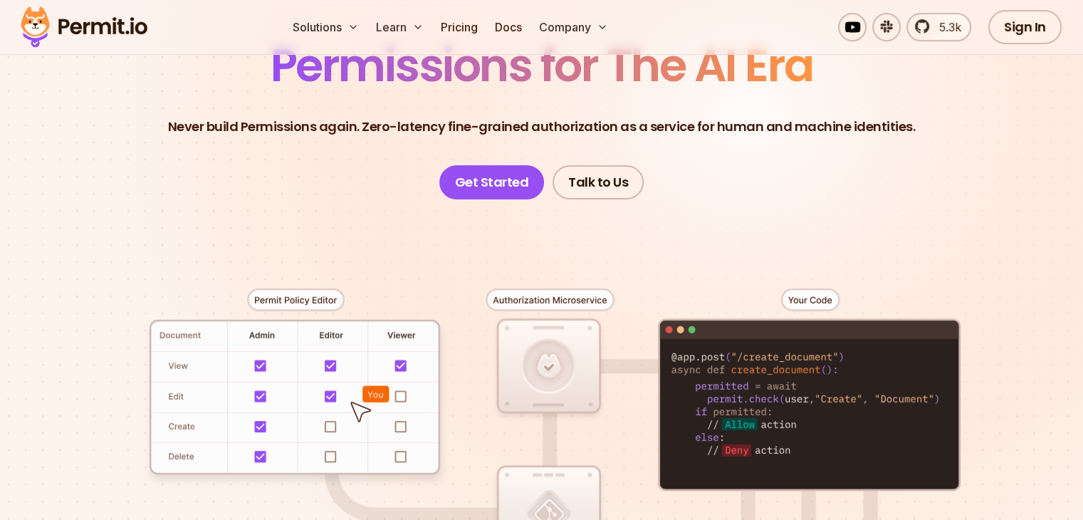
scroll to position [214, 0]
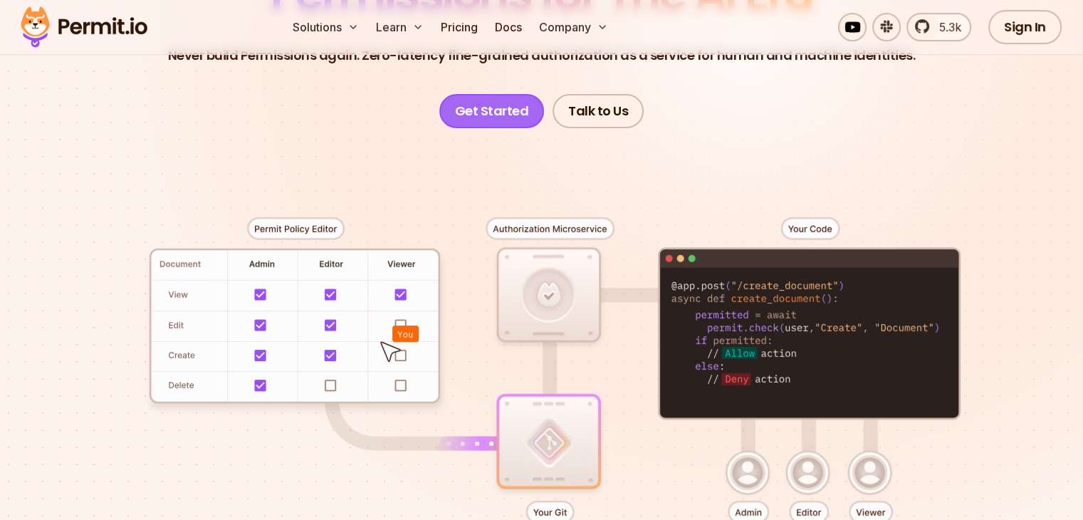
click at [530, 115] on link "Get Started" at bounding box center [491, 111] width 105 height 34
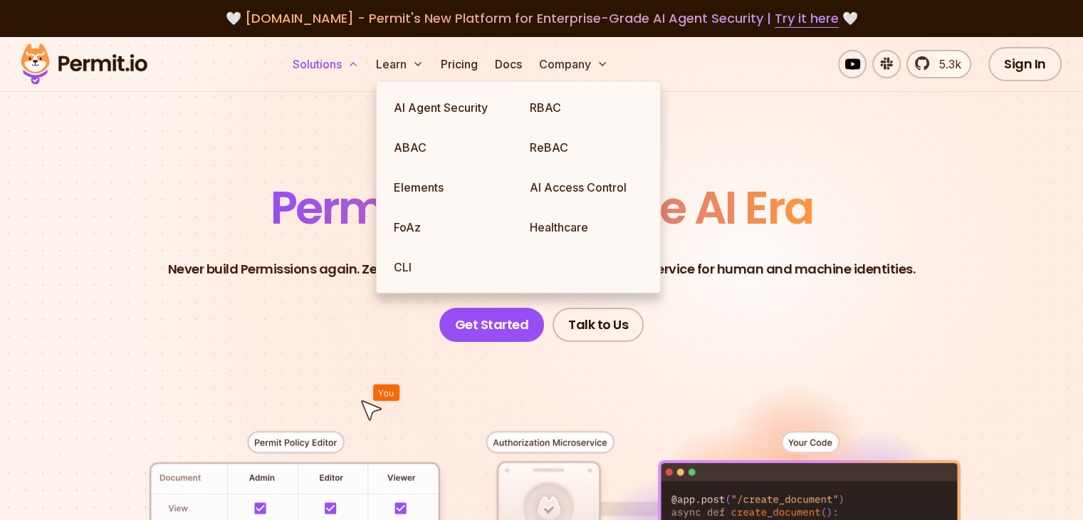
click at [365, 58] on button "Solutions" at bounding box center [326, 64] width 78 height 28
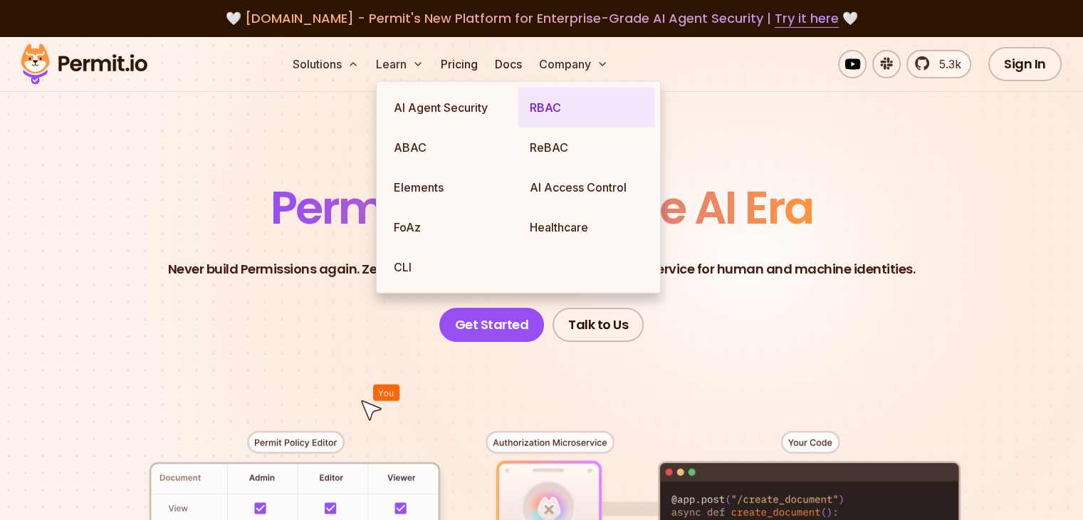
click at [549, 115] on link "RBAC" at bounding box center [586, 108] width 136 height 40
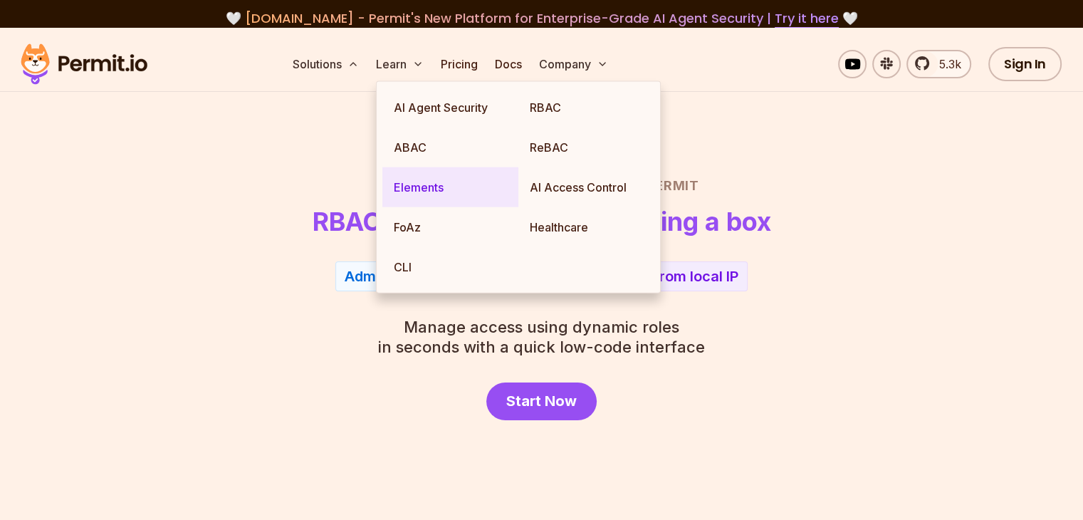
click at [448, 192] on link "Elements" at bounding box center [450, 187] width 136 height 40
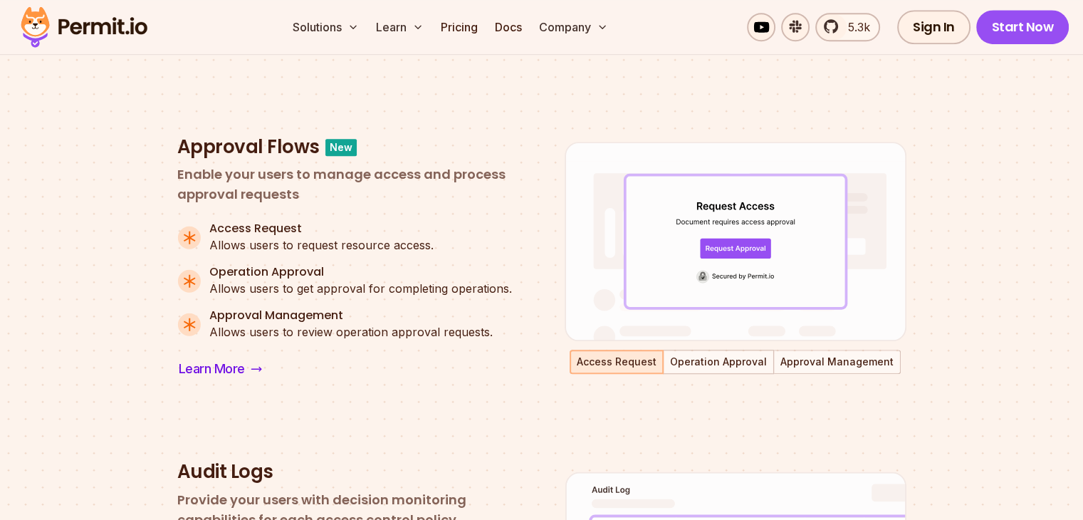
scroll to position [926, 0]
drag, startPoint x: 718, startPoint y: 361, endPoint x: 732, endPoint y: 359, distance: 13.7
click at [718, 361] on button "Operation Approval" at bounding box center [718, 362] width 108 height 21
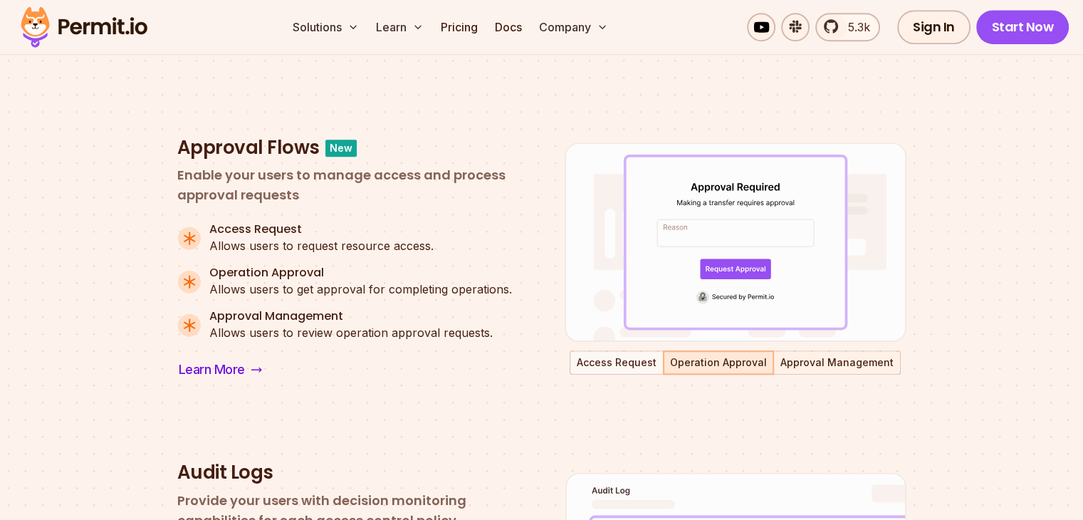
click at [868, 360] on button "Approval Management" at bounding box center [837, 362] width 125 height 21
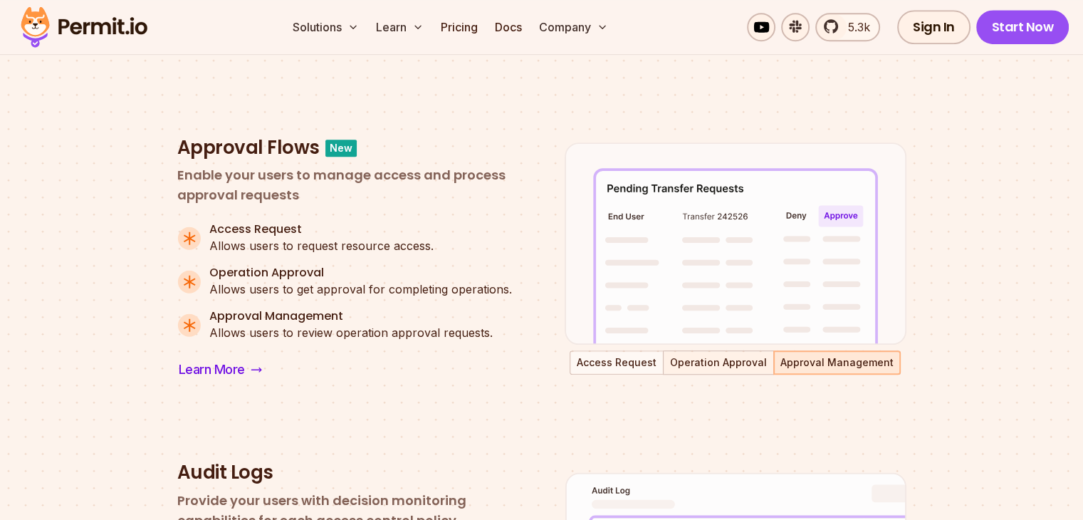
click at [722, 364] on button "Operation Approval" at bounding box center [718, 362] width 108 height 21
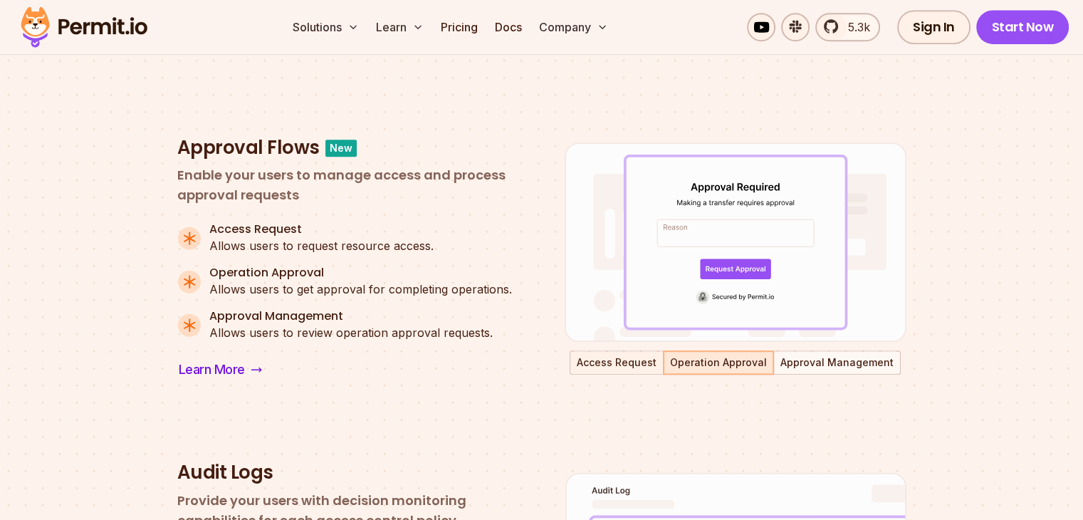
click at [604, 360] on button "Access Request" at bounding box center [616, 362] width 91 height 21
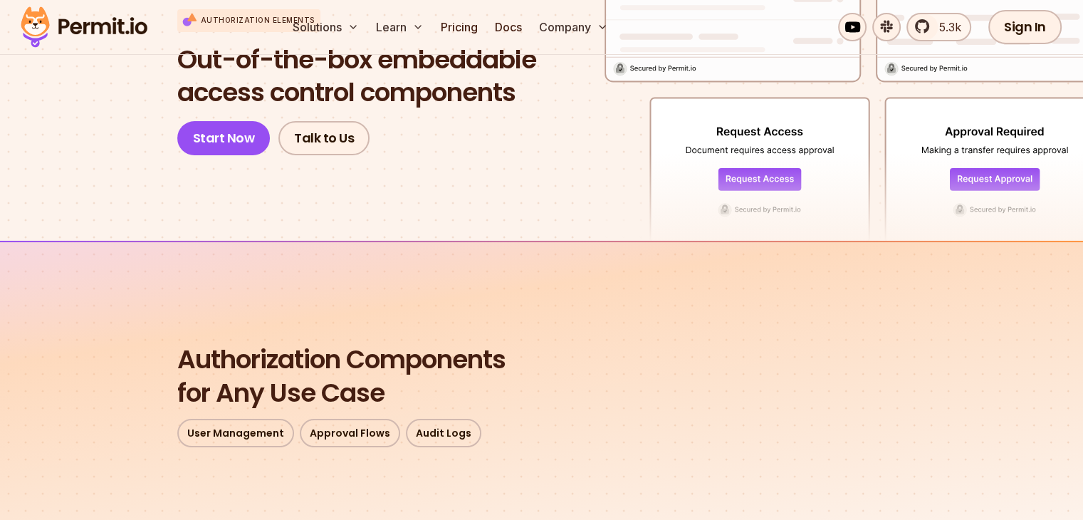
scroll to position [0, 0]
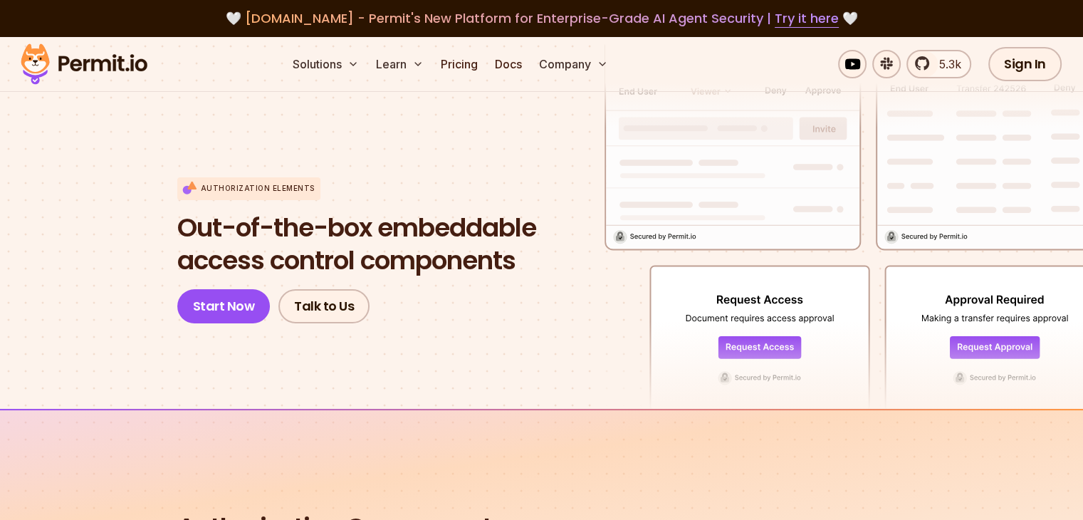
click at [140, 73] on img at bounding box center [84, 64] width 140 height 48
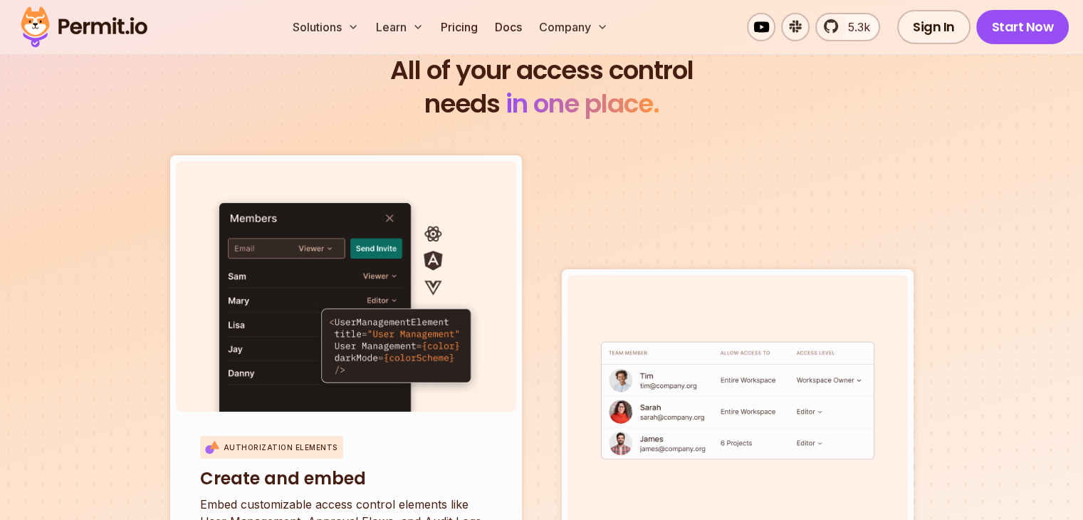
scroll to position [4628, 0]
